Goal: Navigation & Orientation: Go to known website

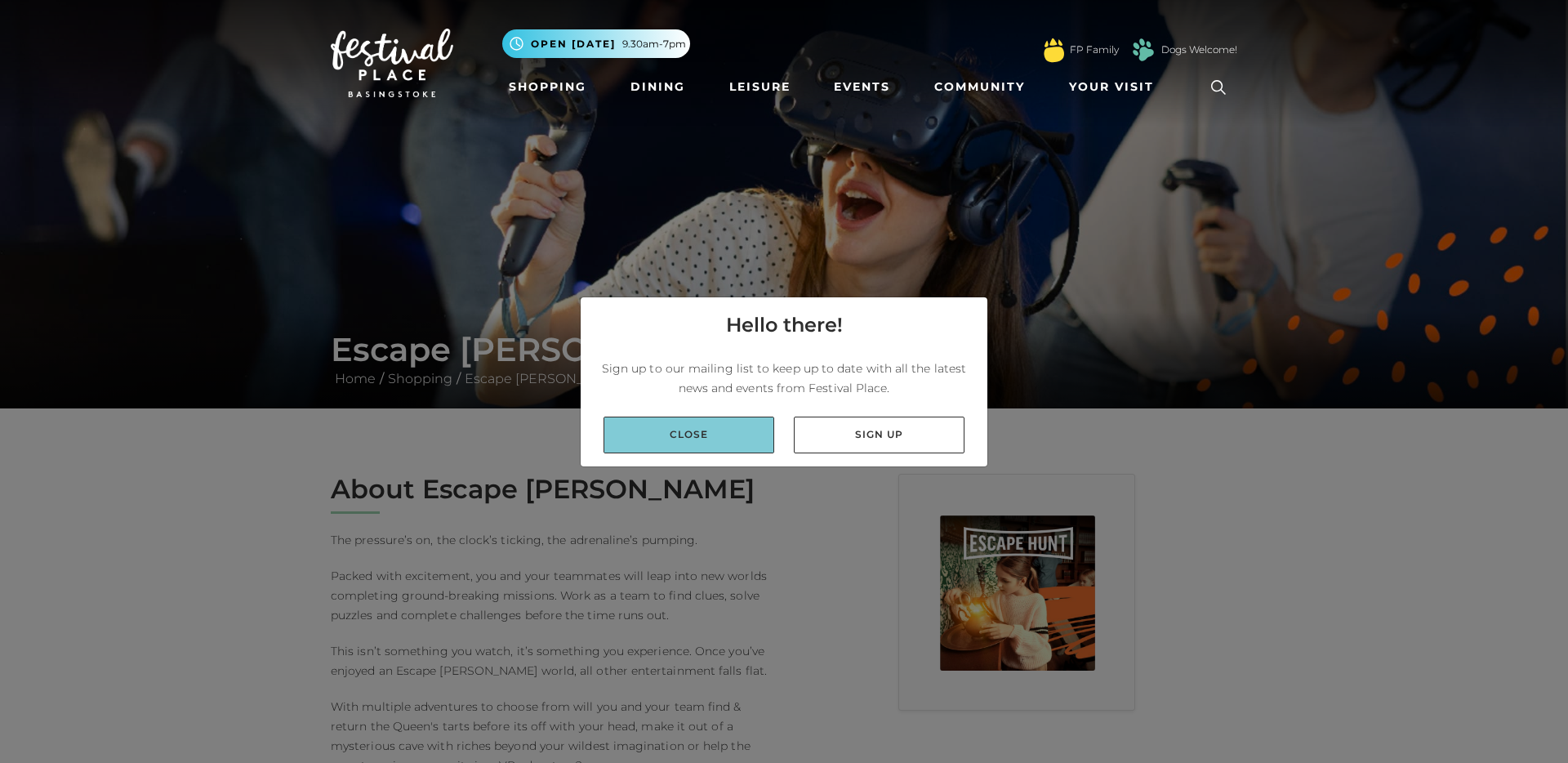
drag, startPoint x: 0, startPoint y: 0, endPoint x: 721, endPoint y: 422, distance: 835.4
click at [722, 423] on link "Close" at bounding box center [689, 435] width 171 height 37
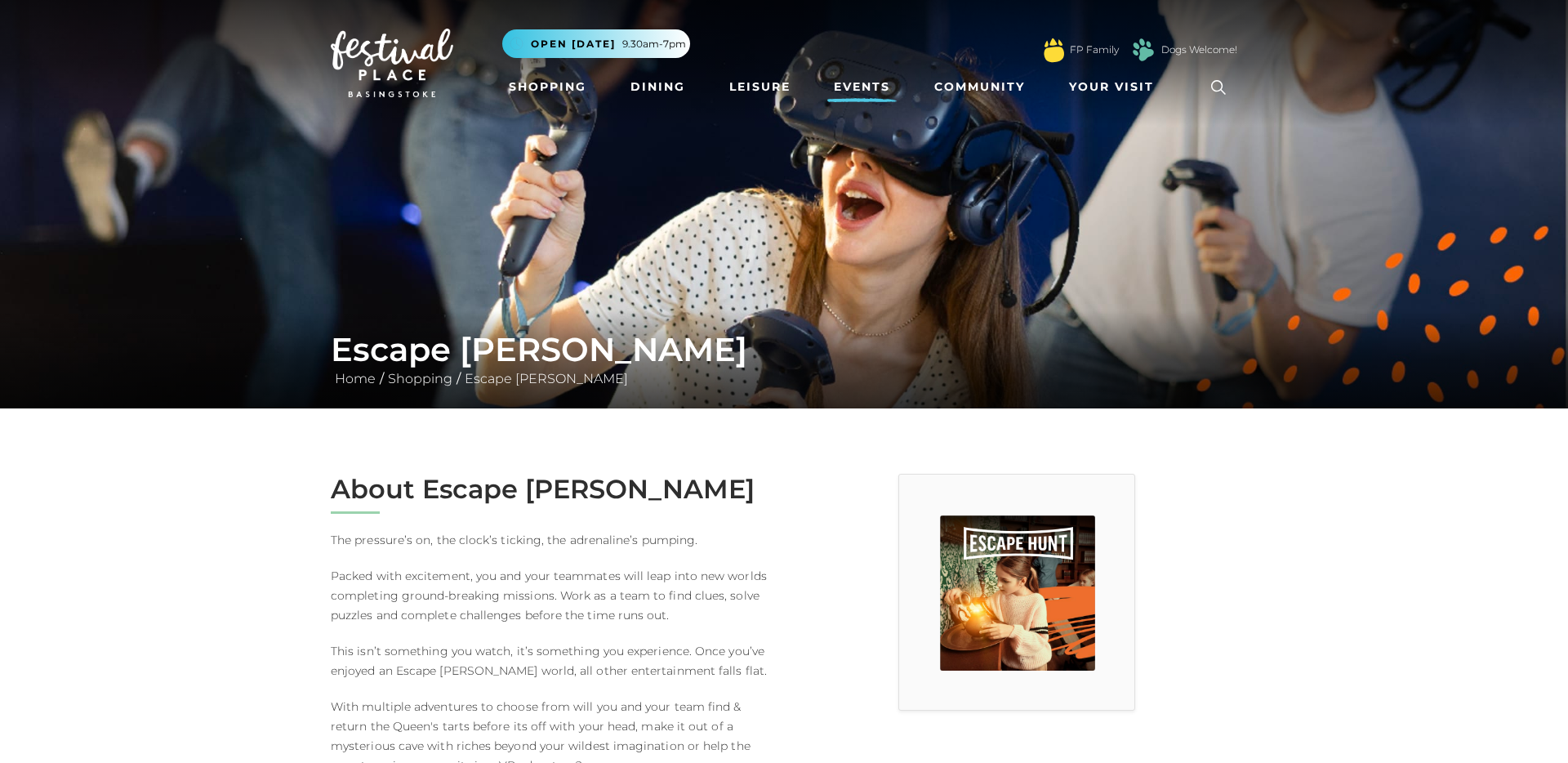
click at [864, 89] on link "Events" at bounding box center [862, 87] width 70 height 30
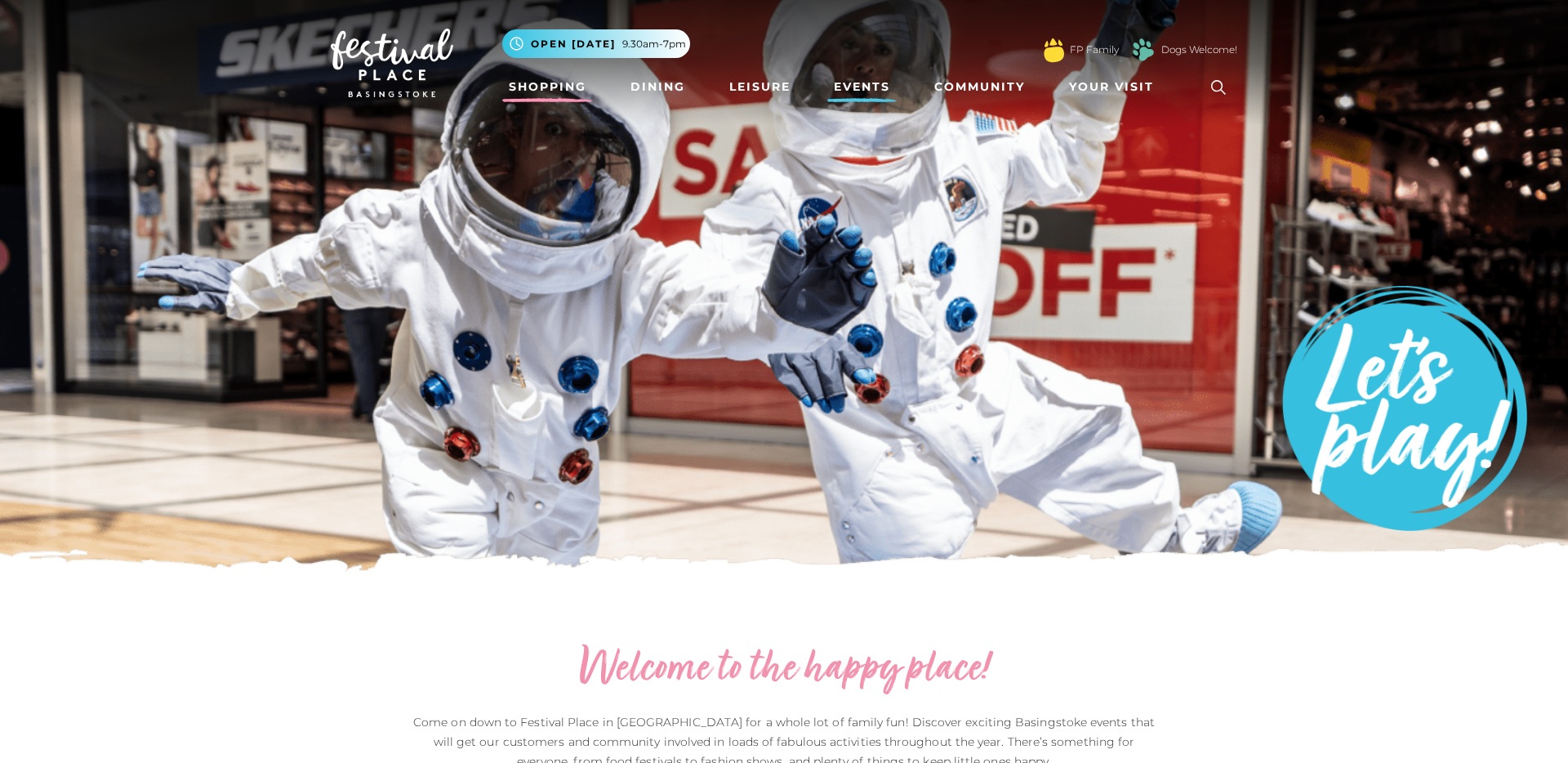
click at [559, 80] on link "Shopping" at bounding box center [548, 87] width 90 height 30
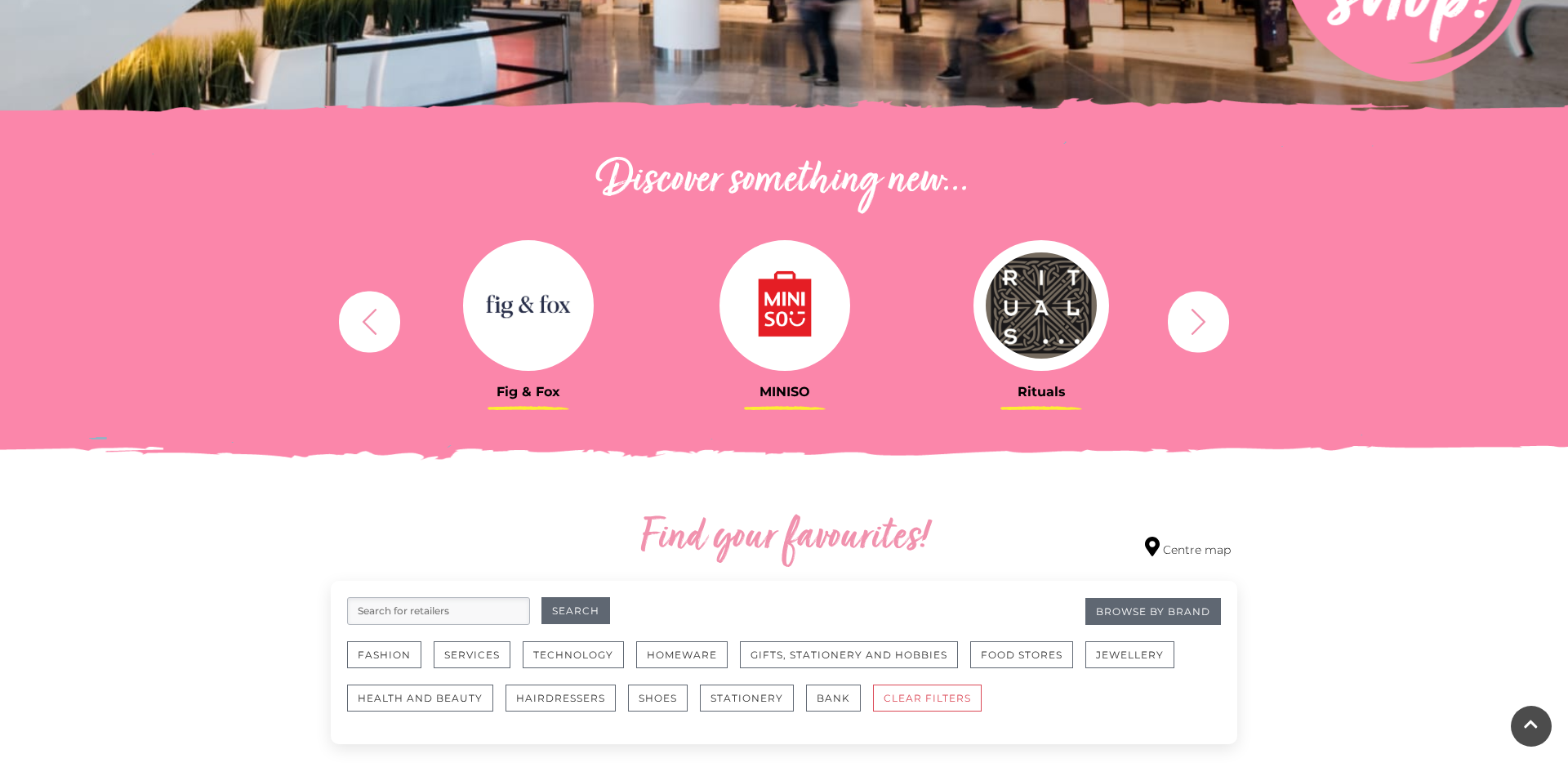
scroll to position [467, 0]
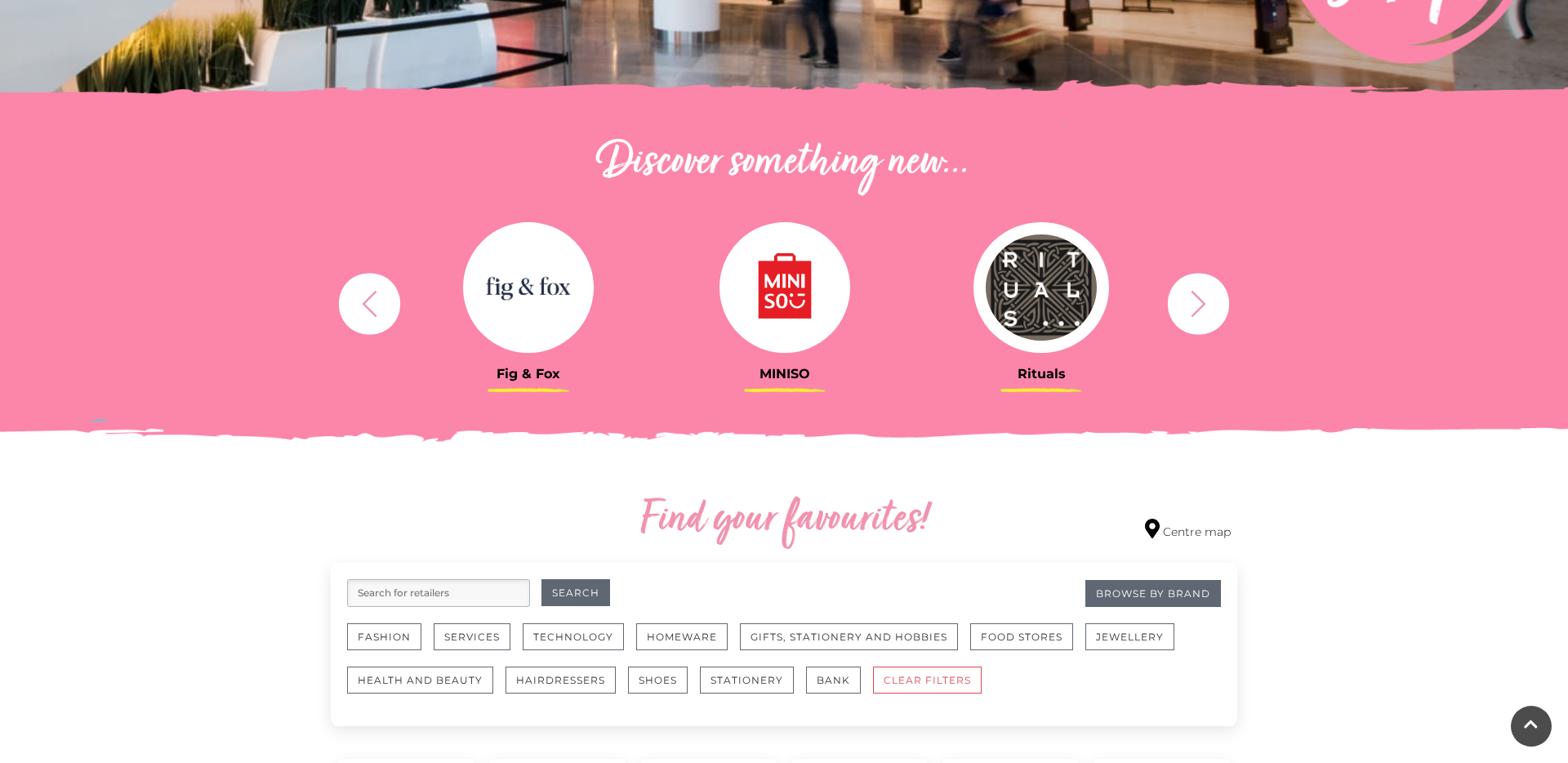
click at [1177, 304] on button "button" at bounding box center [1199, 304] width 61 height 61
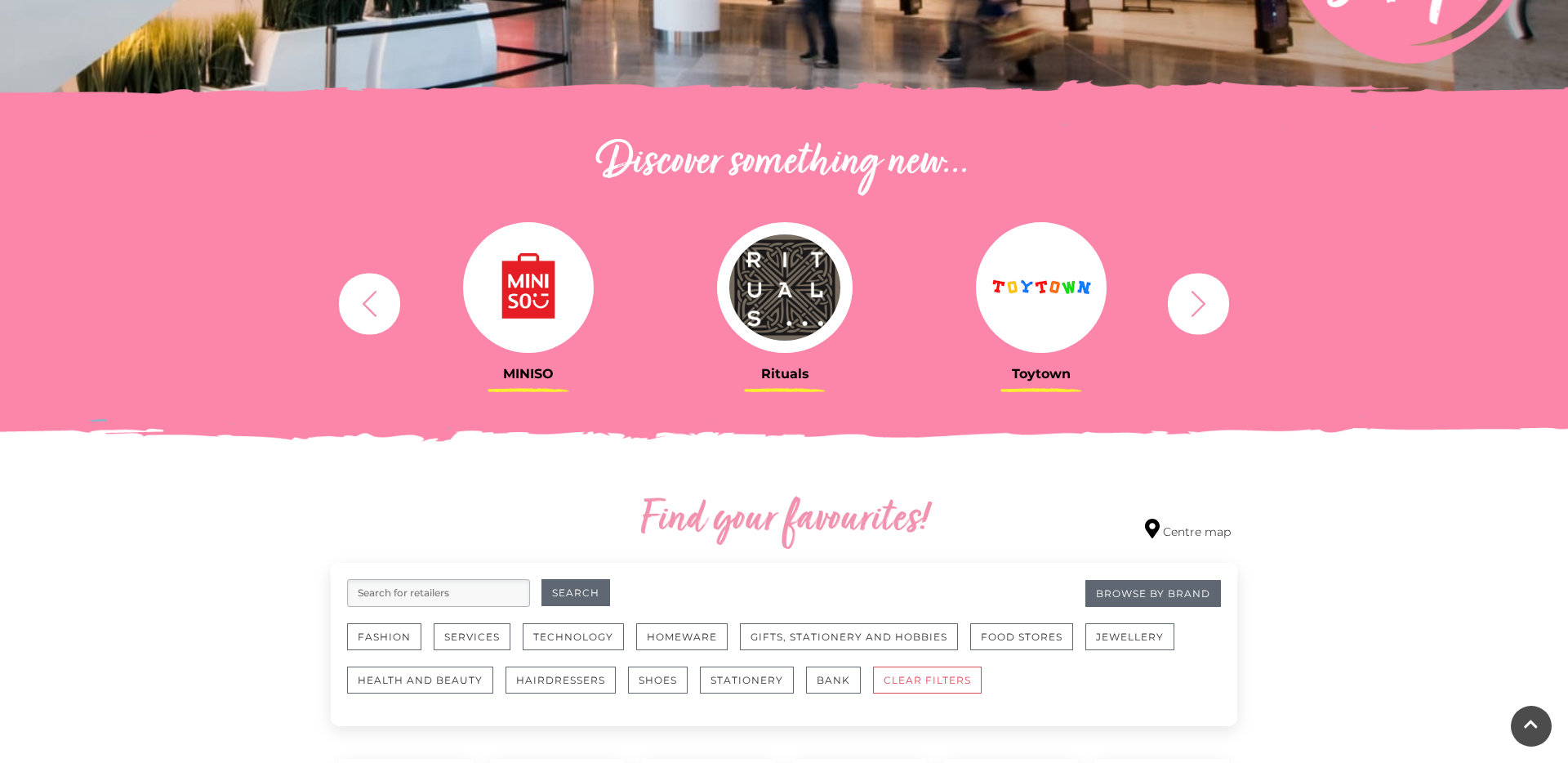
click at [1174, 303] on button "button" at bounding box center [1199, 304] width 61 height 61
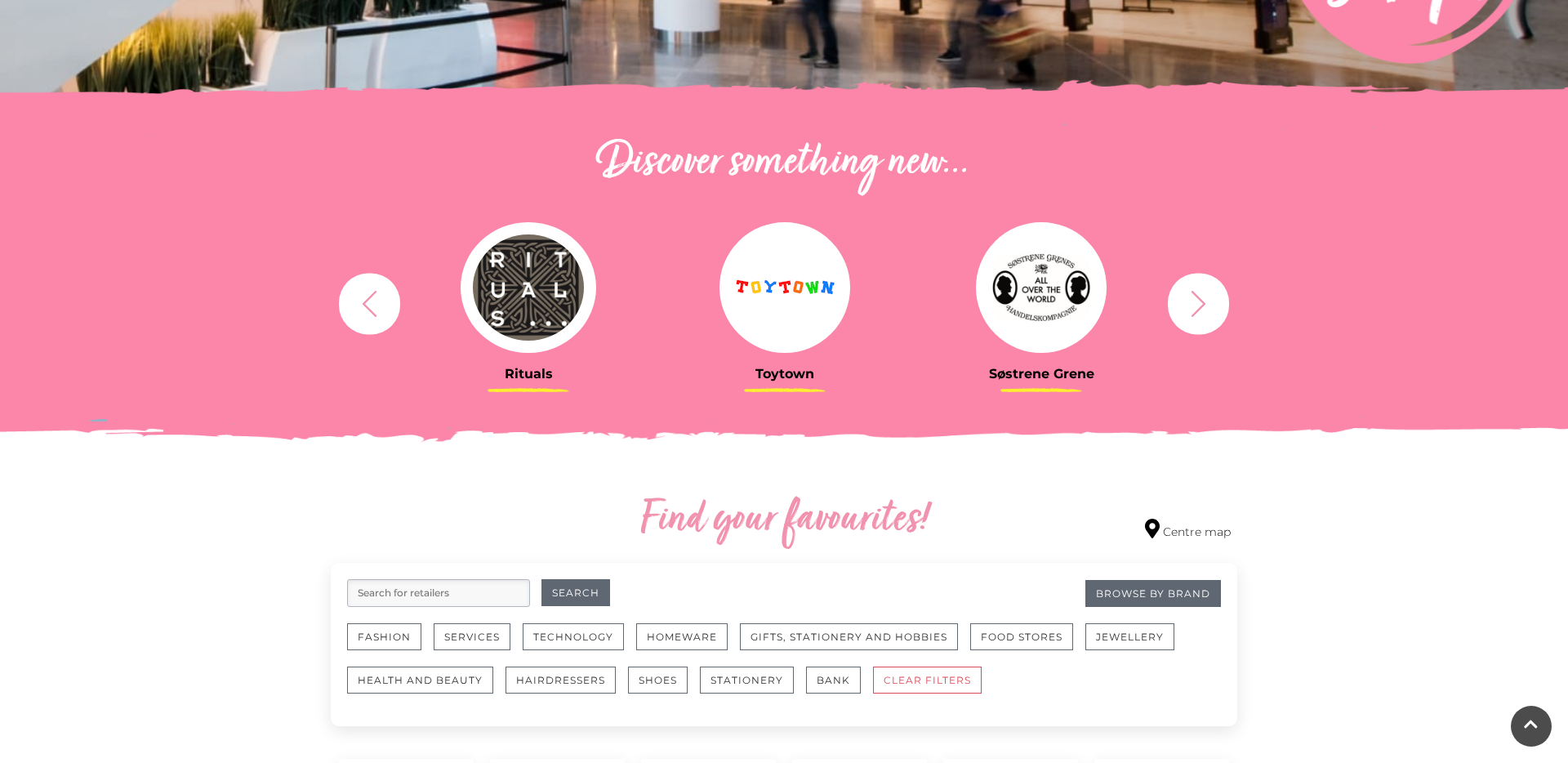
click at [1174, 303] on button "button" at bounding box center [1199, 304] width 61 height 61
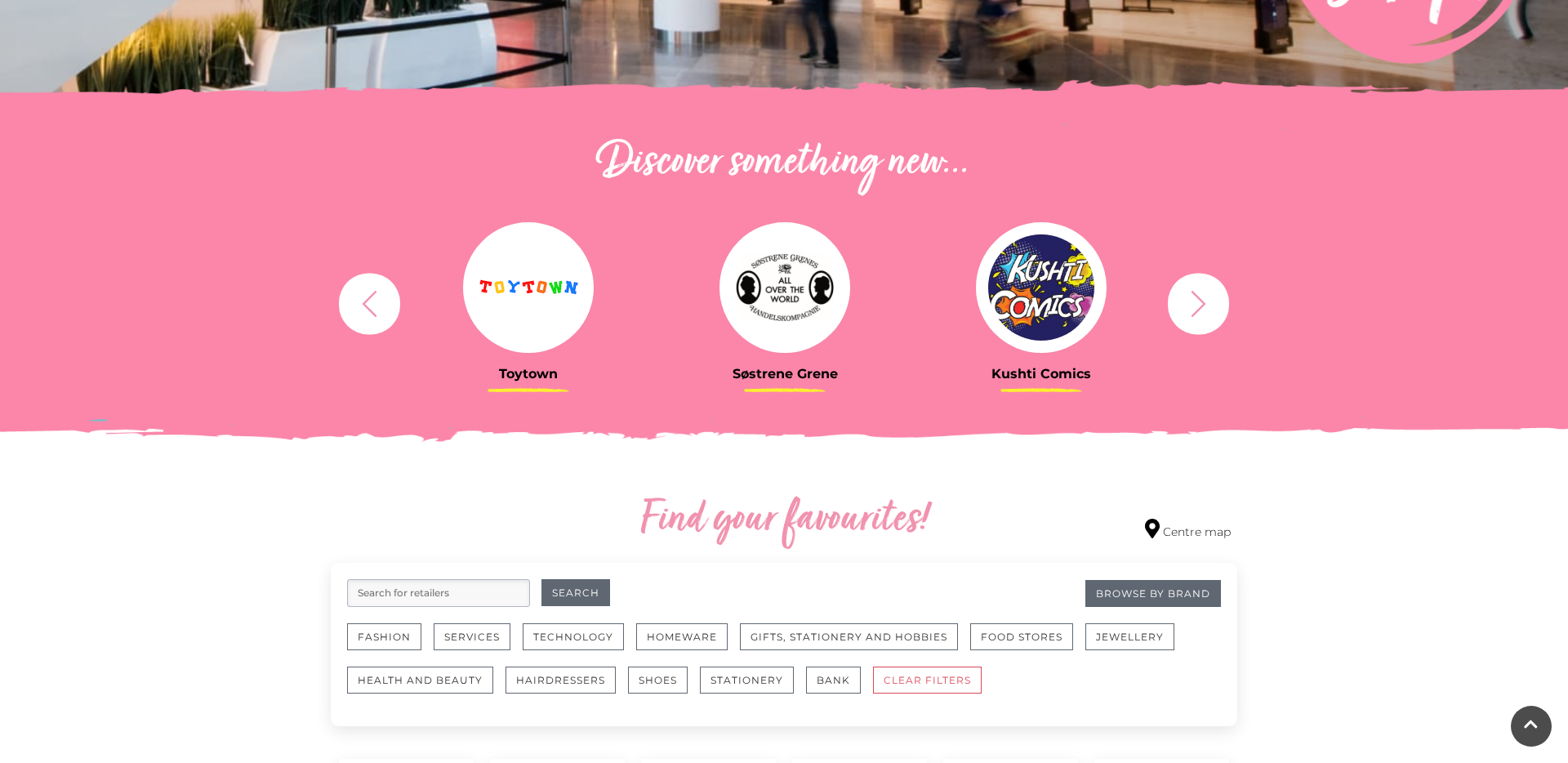
click at [1174, 303] on button "button" at bounding box center [1199, 304] width 61 height 61
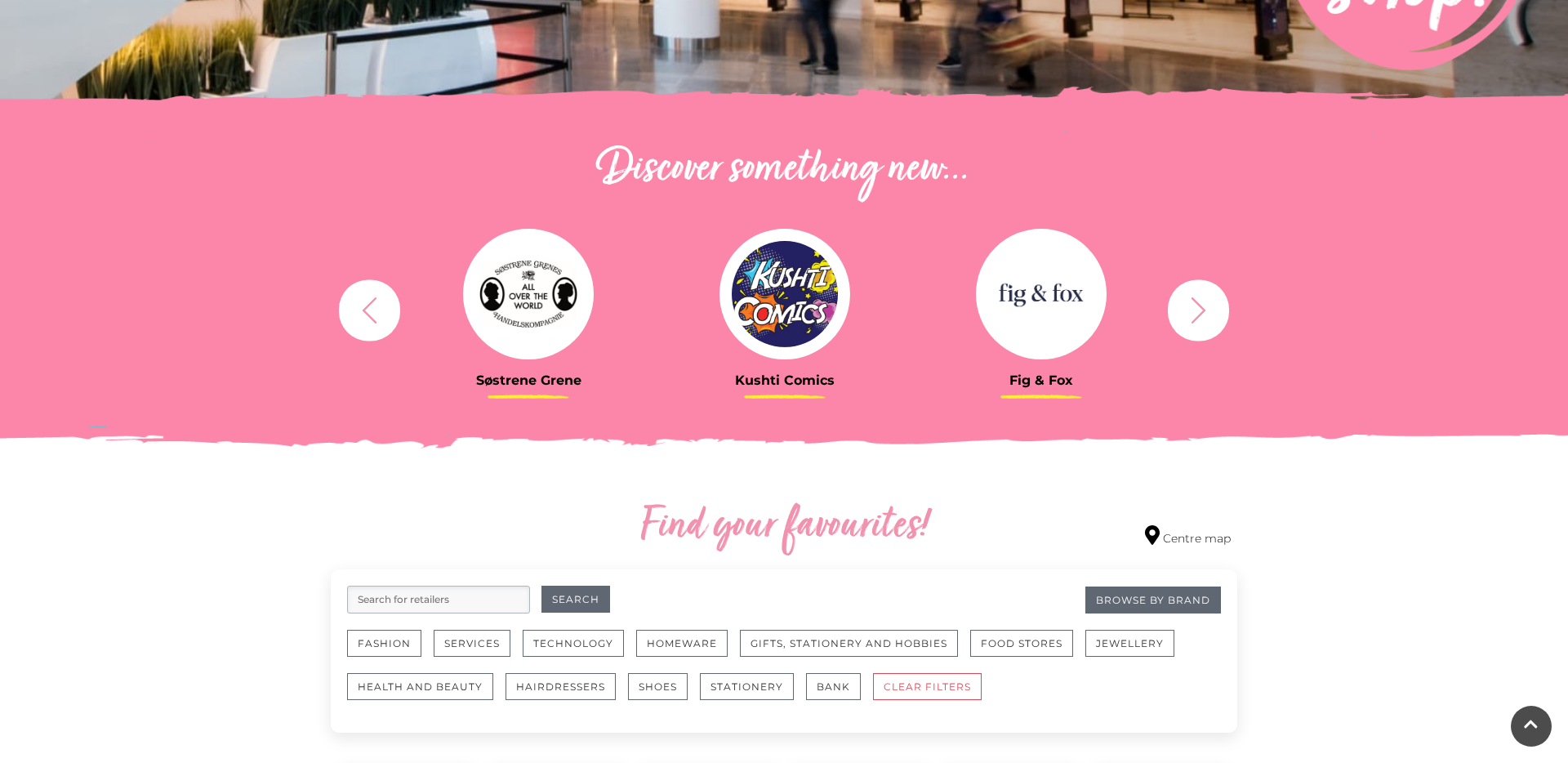
click at [1174, 303] on button "button" at bounding box center [1199, 310] width 61 height 61
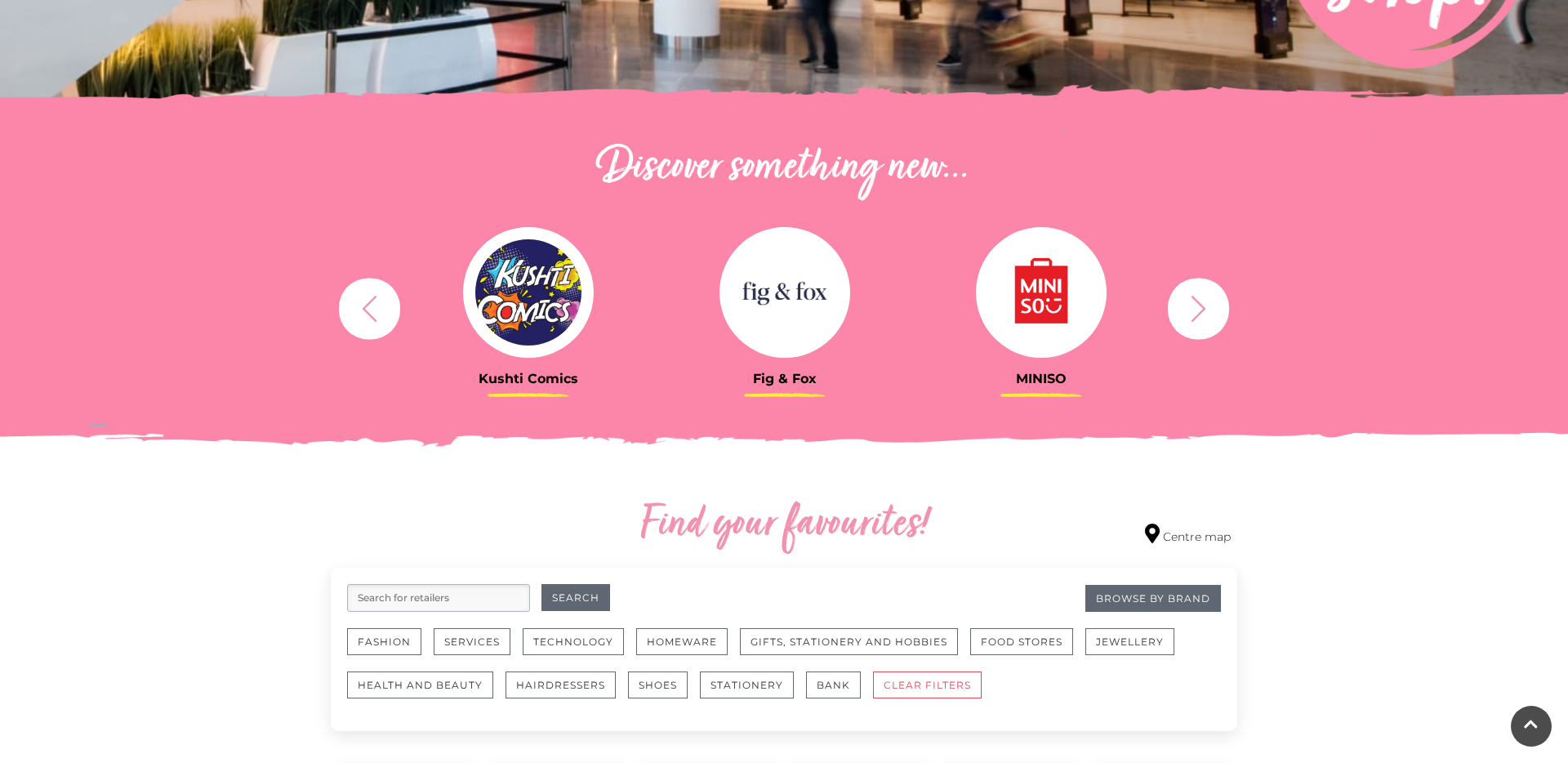
click at [1174, 303] on button "button" at bounding box center [1199, 308] width 61 height 61
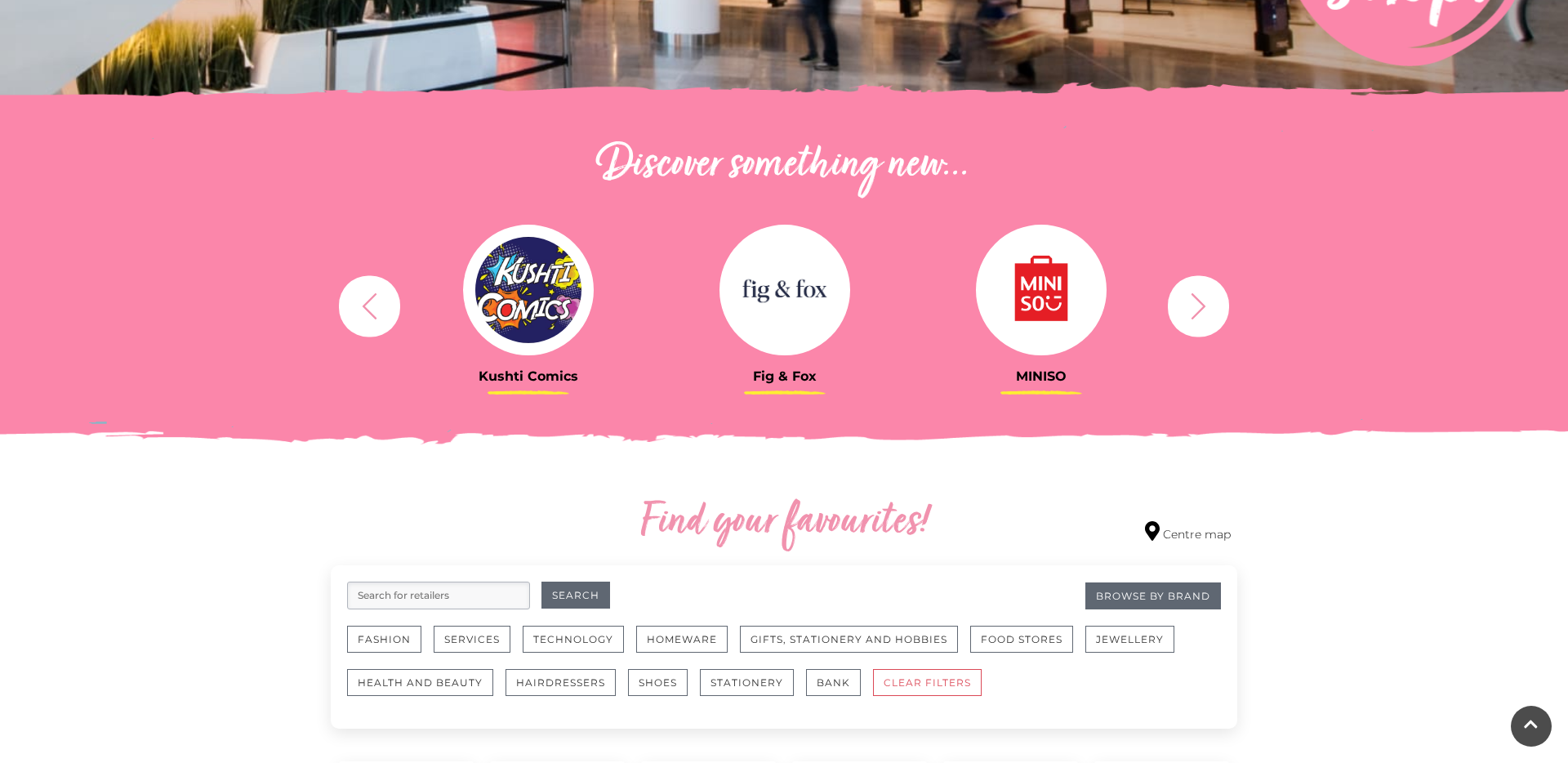
click at [1174, 303] on button "button" at bounding box center [1199, 306] width 61 height 61
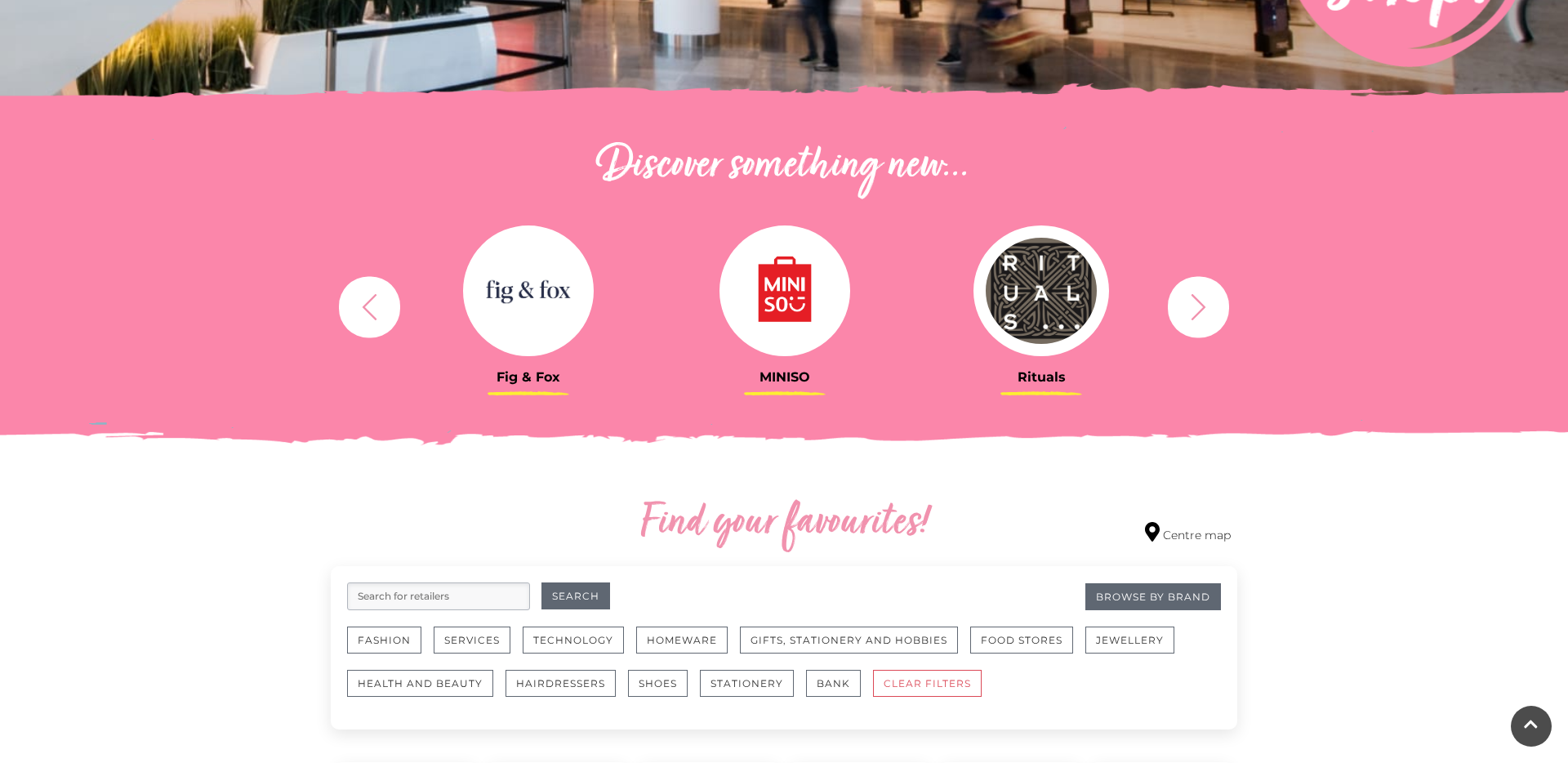
click at [1208, 310] on icon "button" at bounding box center [1198, 306] width 30 height 30
click at [1208, 310] on icon "button" at bounding box center [1198, 306] width 30 height 30
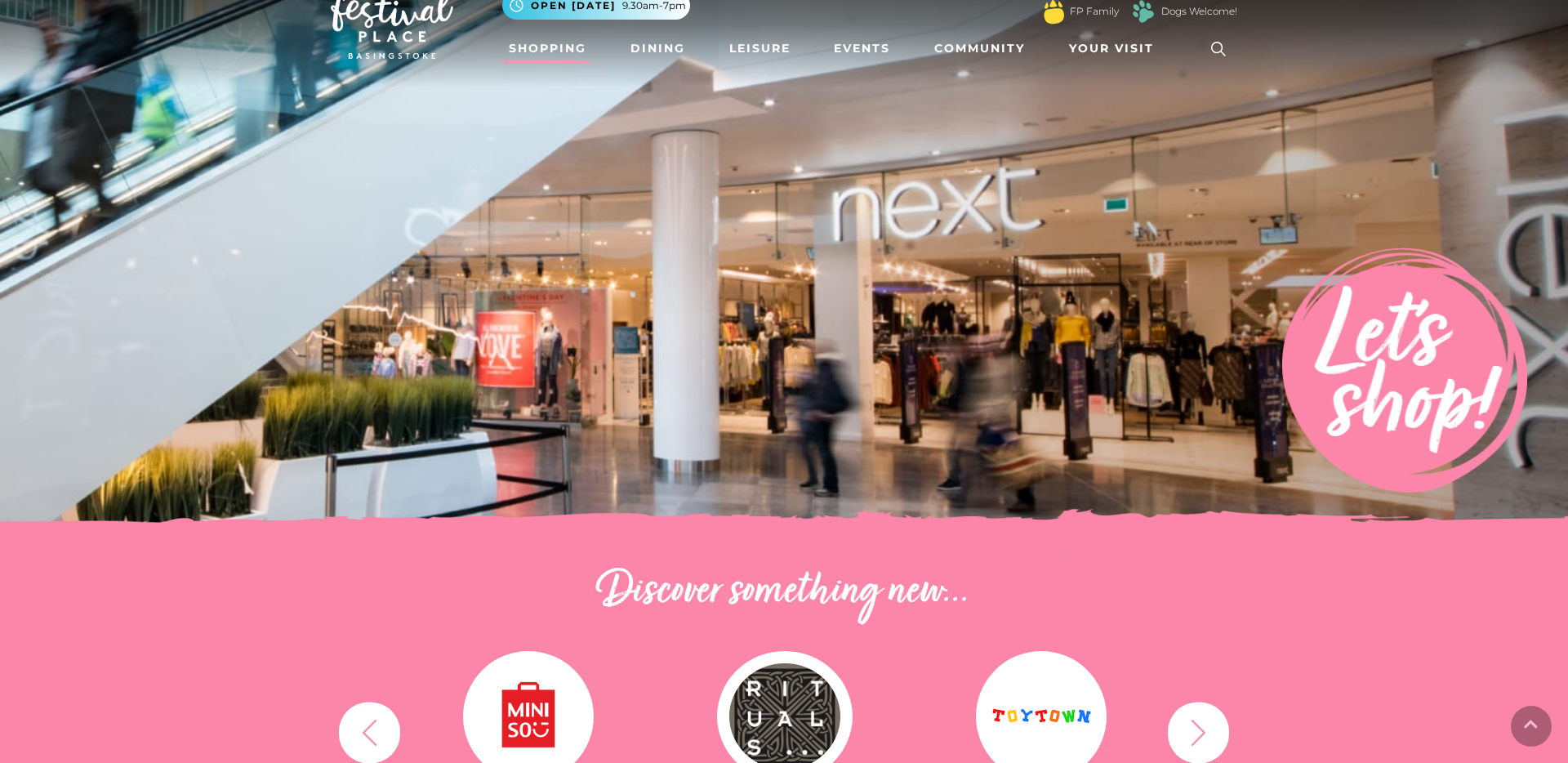
scroll to position [0, 0]
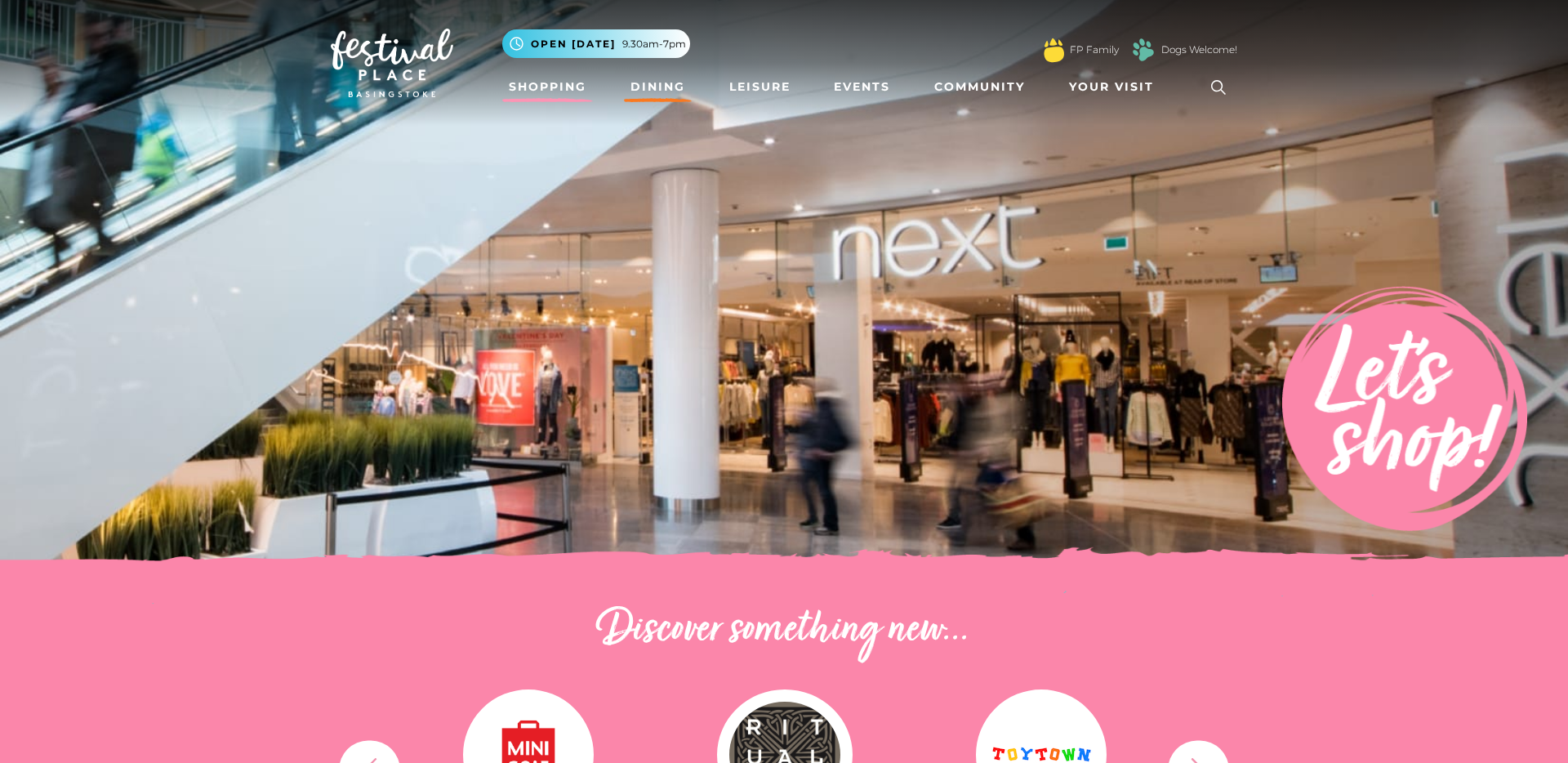
click at [667, 86] on link "Dining" at bounding box center [658, 87] width 68 height 30
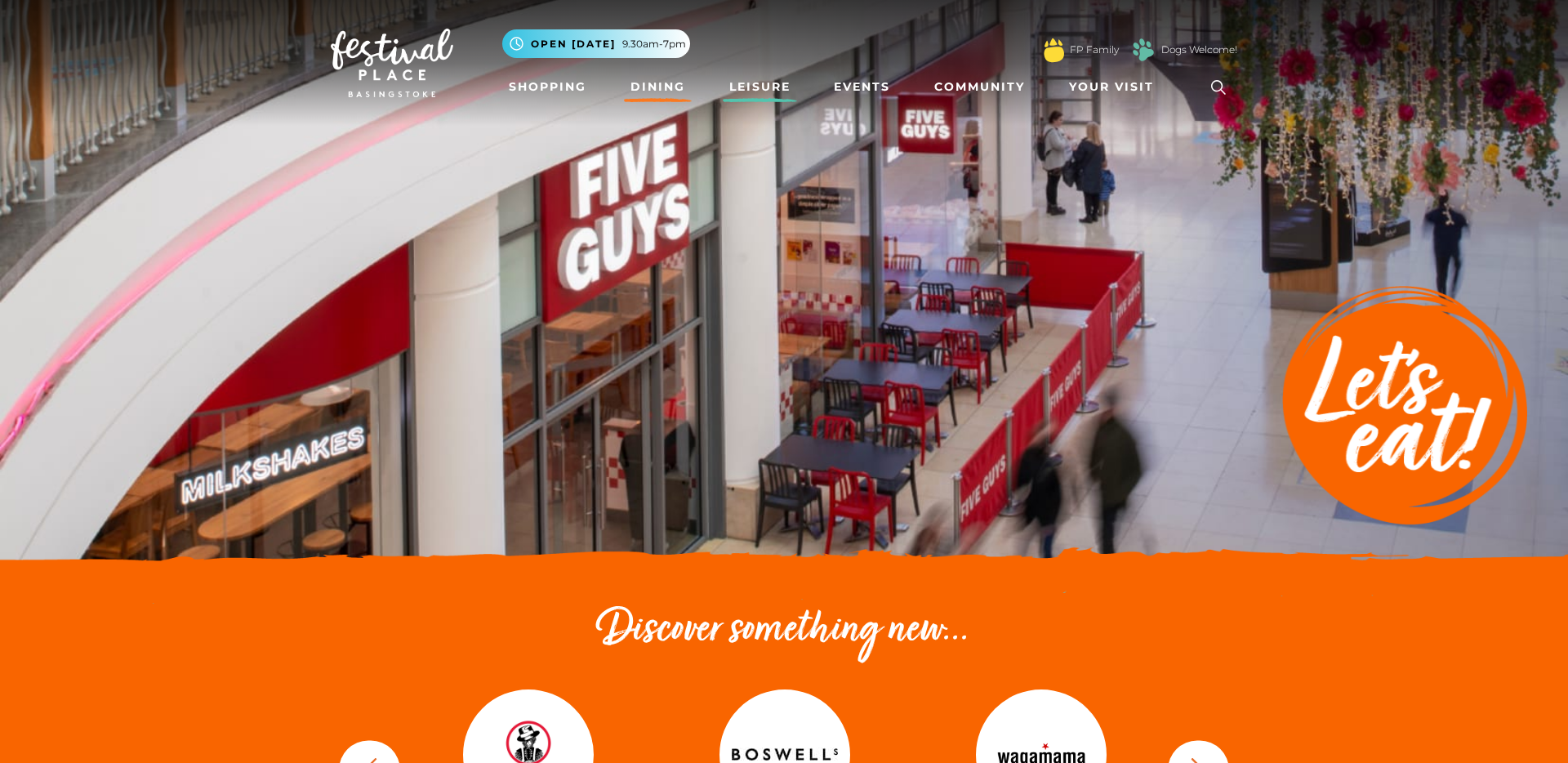
click at [744, 78] on link "Leisure" at bounding box center [760, 87] width 74 height 30
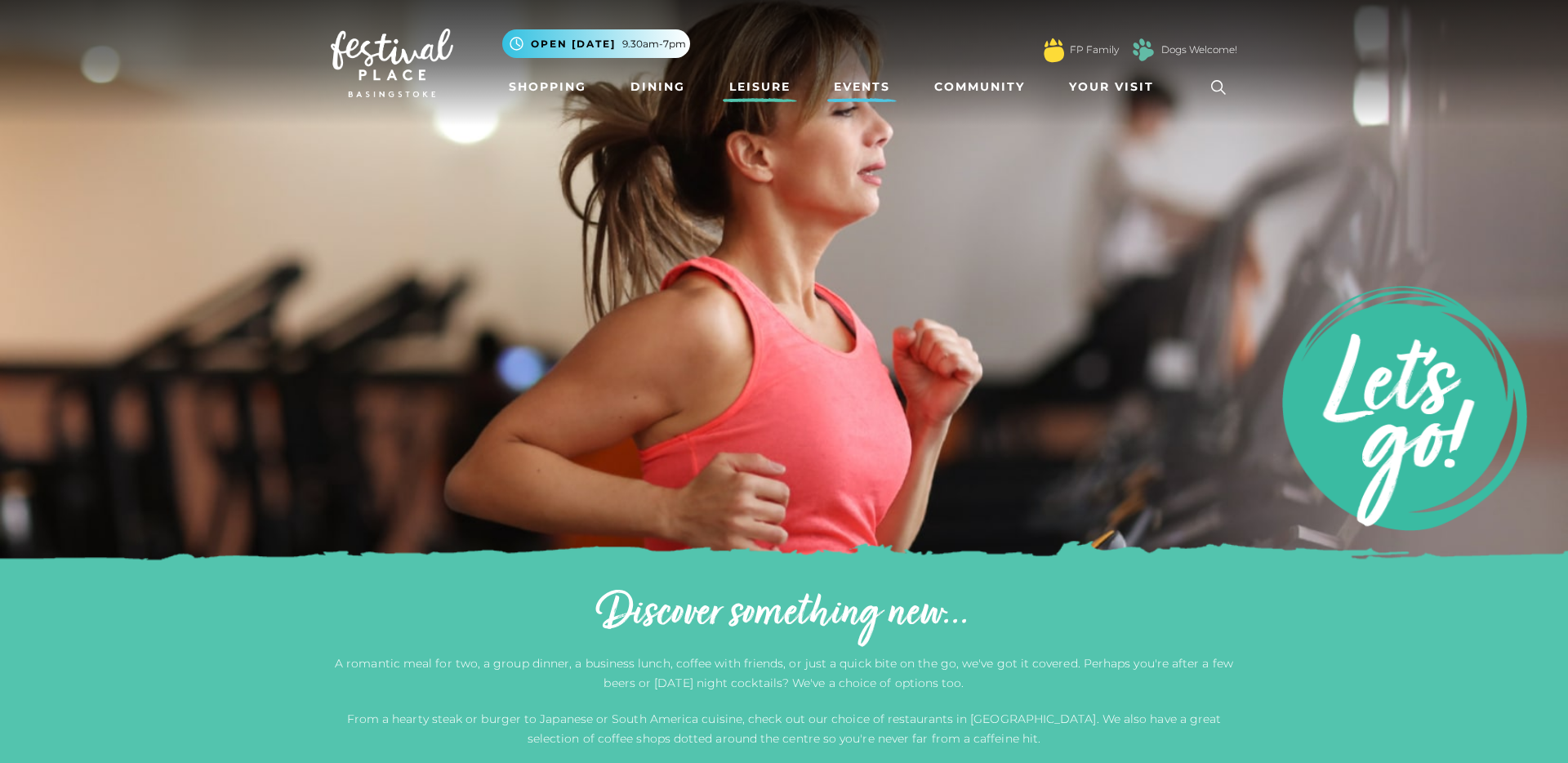
click at [866, 94] on link "Events" at bounding box center [862, 87] width 70 height 30
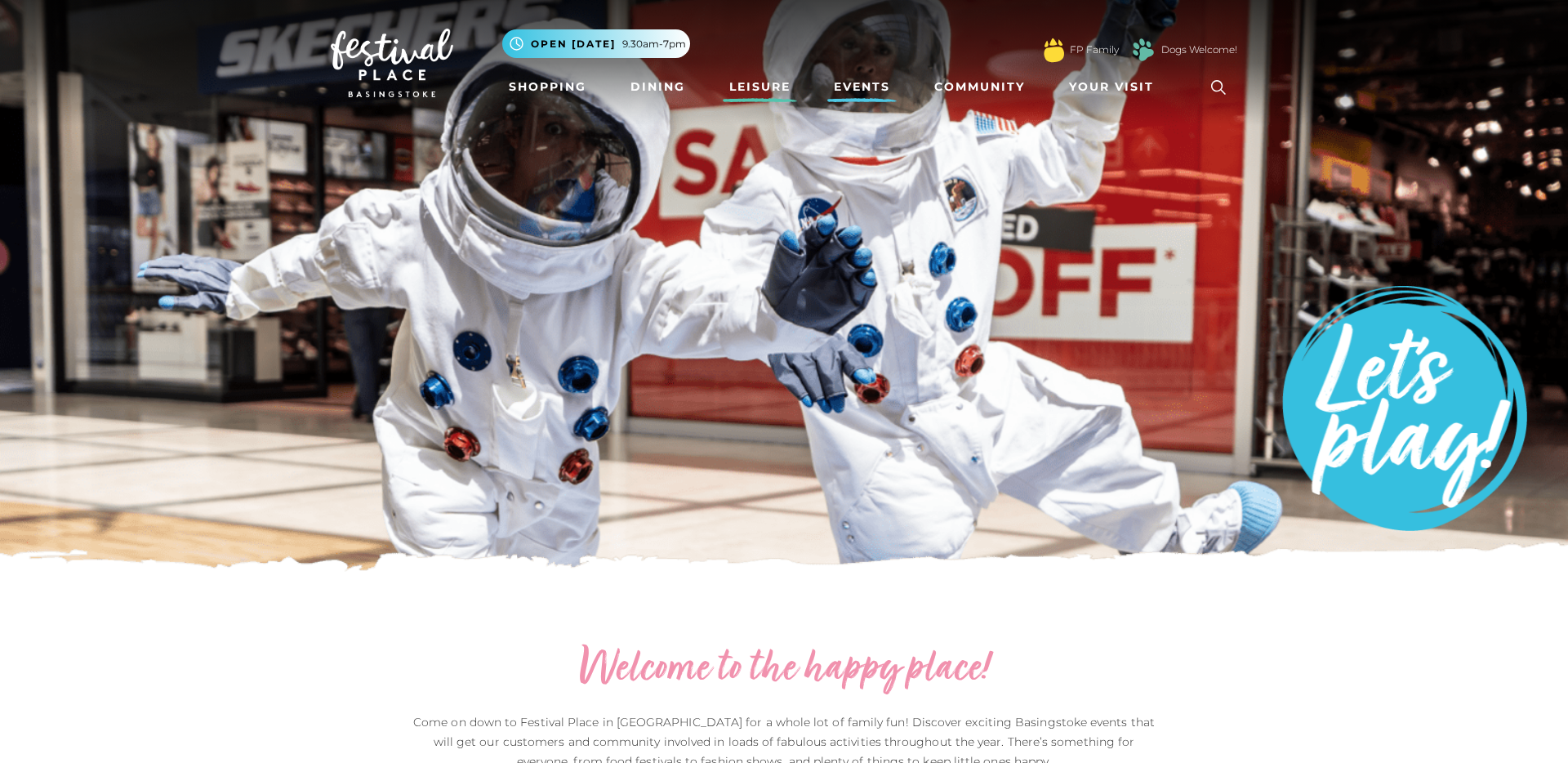
click at [767, 85] on link "Leisure" at bounding box center [760, 87] width 74 height 30
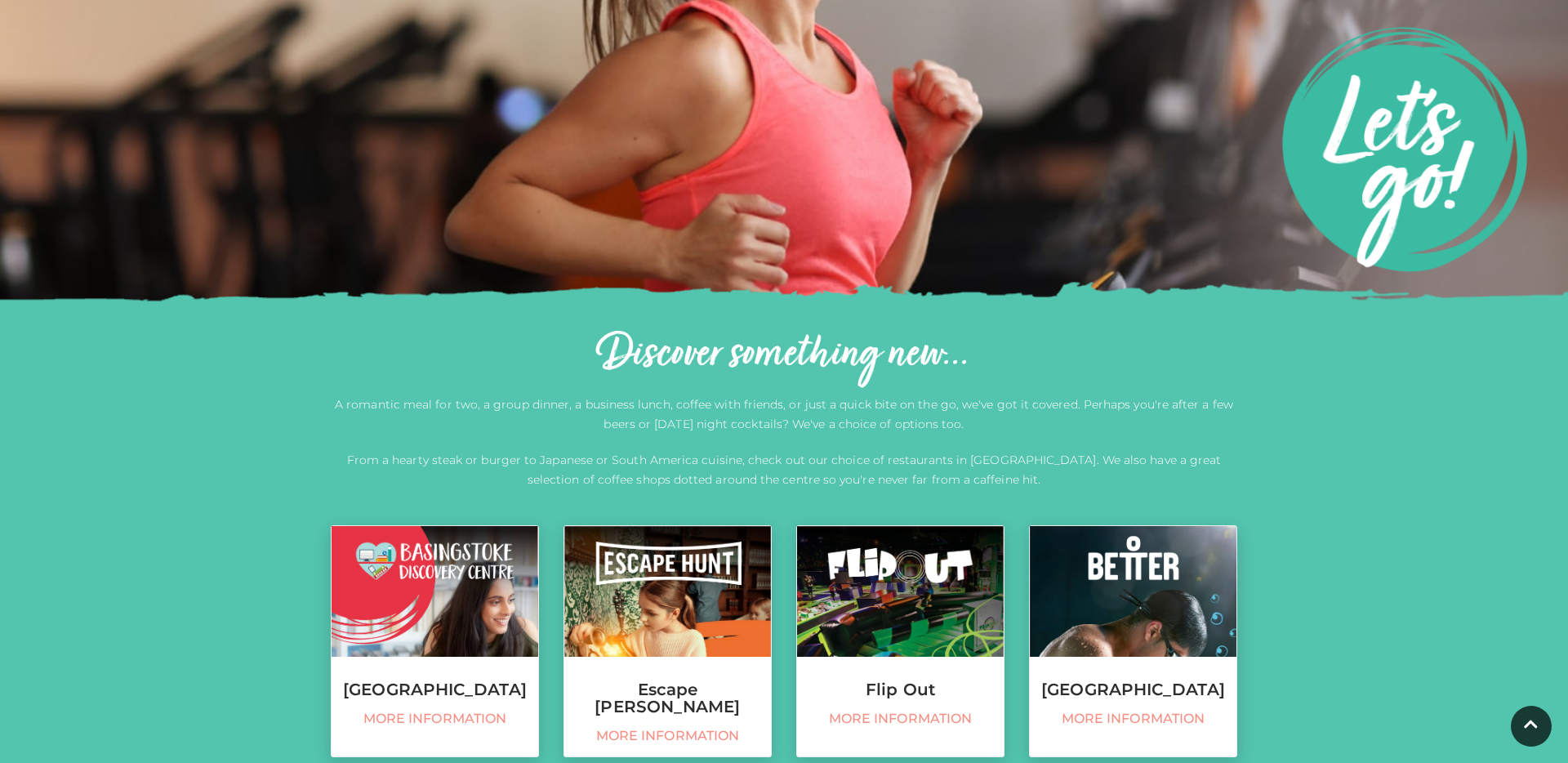
scroll to position [480, 0]
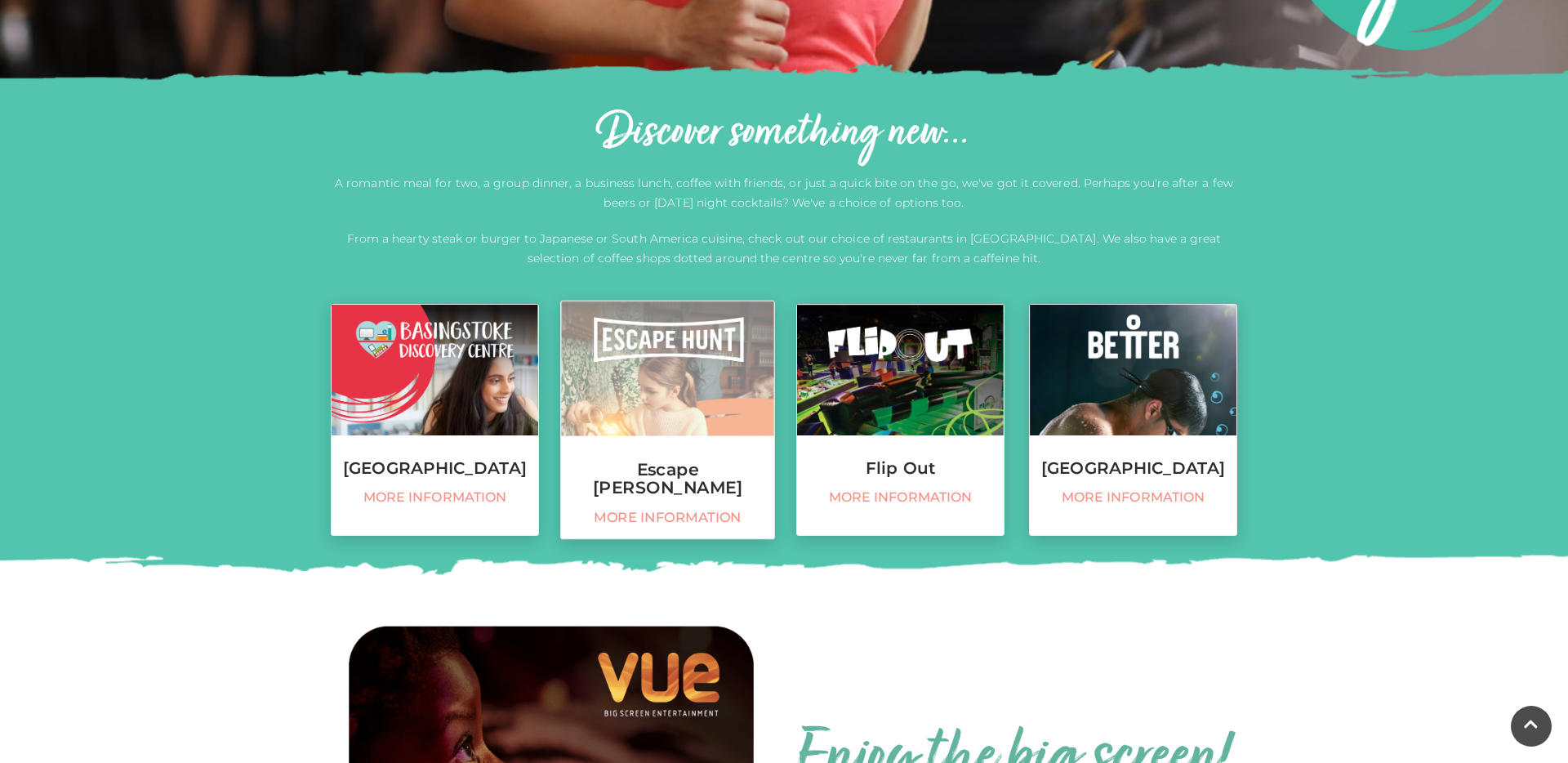
click at [641, 445] on link "Escape [PERSON_NAME] More information" at bounding box center [668, 420] width 215 height 240
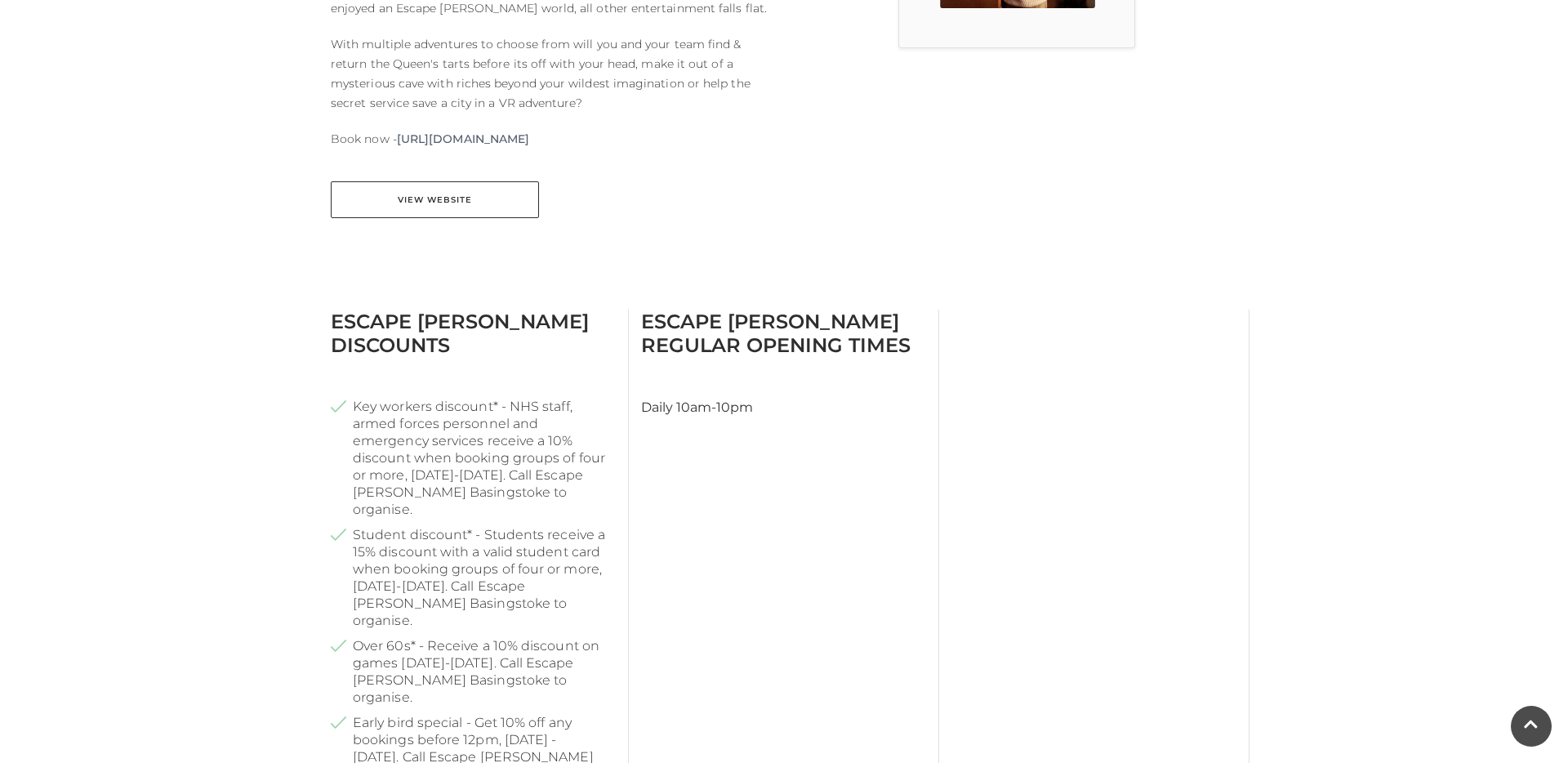
scroll to position [688, 0]
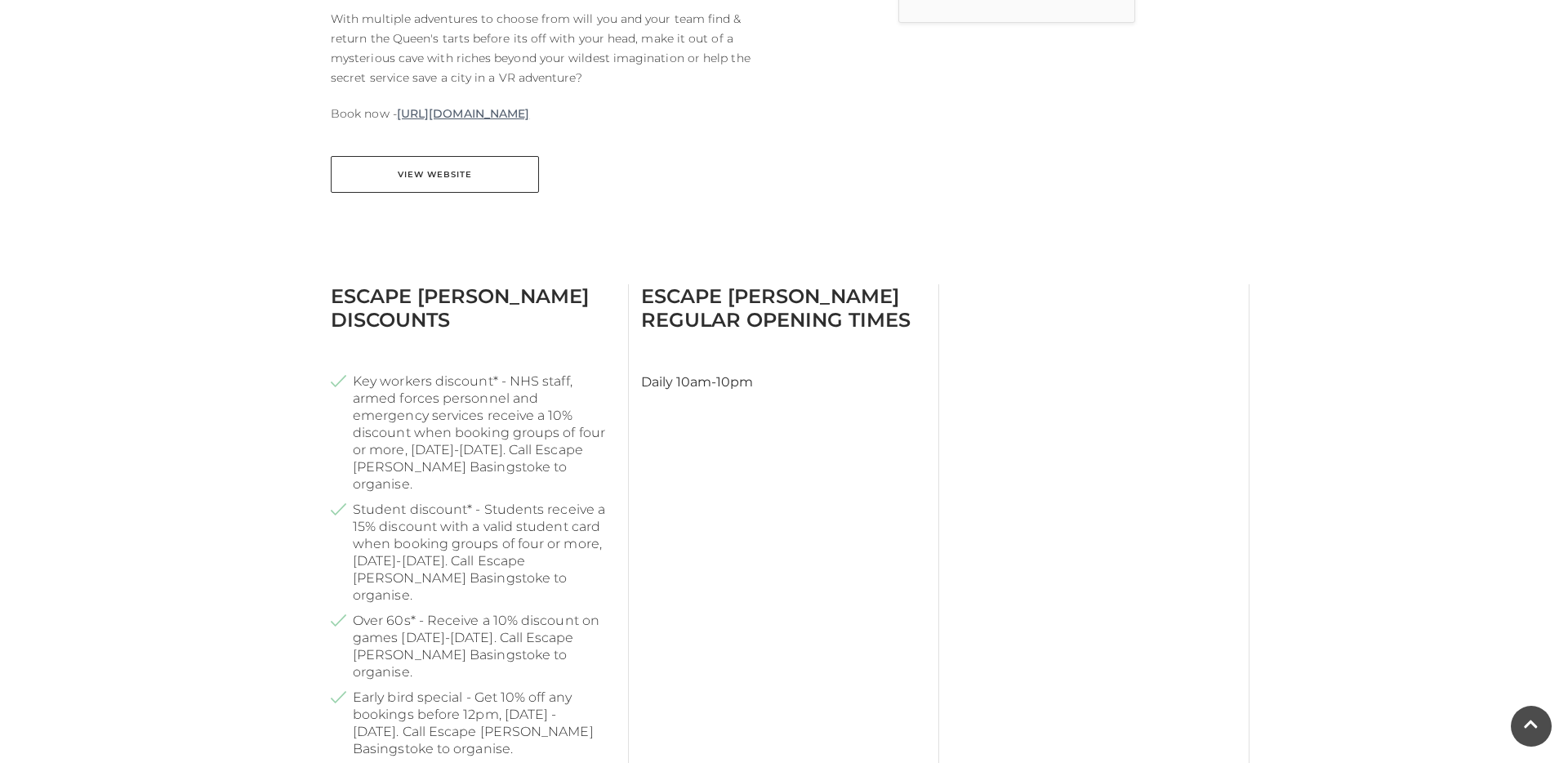
click at [530, 117] on link "[URL][DOMAIN_NAME]" at bounding box center [463, 114] width 132 height 20
